Goal: Go to known website: Access a specific website the user already knows

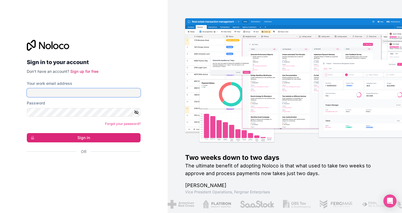
type input "[EMAIL_ADDRESS][DOMAIN_NAME]"
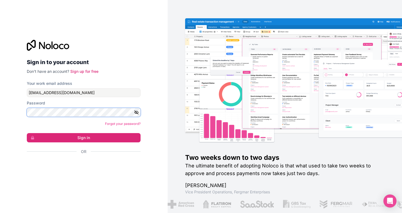
click at [84, 138] on button "Sign in" at bounding box center [84, 137] width 114 height 9
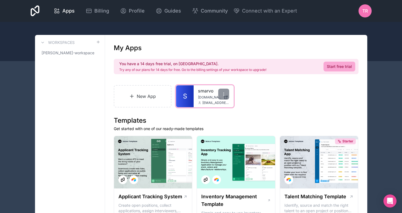
click at [197, 94] on div "smarvo [DOMAIN_NAME] [EMAIL_ADDRESS][DOMAIN_NAME]" at bounding box center [213, 97] width 40 height 22
click at [201, 91] on link "smarvo" at bounding box center [213, 91] width 31 height 7
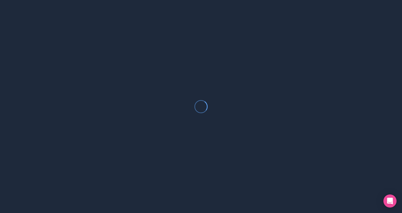
click at [0, 213] on nordpass-portal at bounding box center [0, 213] width 0 height 0
